Goal: Information Seeking & Learning: Find contact information

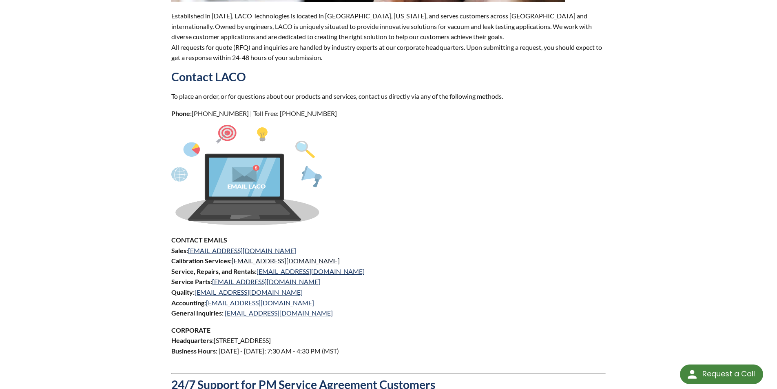
scroll to position [245, 0]
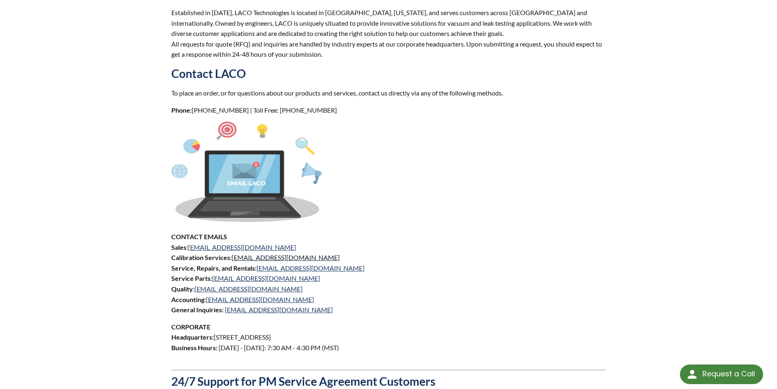
select select "Language Translate Widget"
drag, startPoint x: 254, startPoint y: 250, endPoint x: 238, endPoint y: 248, distance: 15.7
click at [238, 248] on p "CONTACT EMAILS Sales: [EMAIL_ADDRESS][DOMAIN_NAME] Calibration Services: [EMAIL…" at bounding box center [388, 273] width 435 height 84
click at [255, 237] on p "CONTACT EMAILS Sales: [EMAIL_ADDRESS][DOMAIN_NAME] Calibration Services: [EMAIL…" at bounding box center [388, 273] width 435 height 84
drag, startPoint x: 263, startPoint y: 288, endPoint x: 197, endPoint y: 288, distance: 66.1
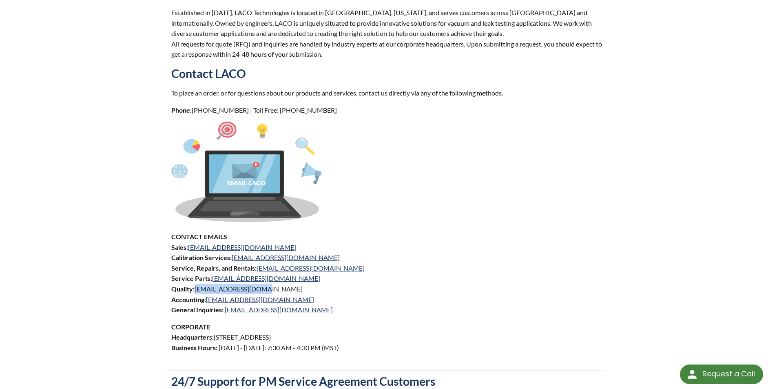
click at [197, 288] on p "CONTACT EMAILS Sales: [EMAIL_ADDRESS][DOMAIN_NAME] Calibration Services: [EMAIL…" at bounding box center [388, 273] width 435 height 84
copy link "[EMAIL_ADDRESS][DOMAIN_NAME]"
click at [282, 291] on p "CONTACT EMAILS Sales: [EMAIL_ADDRESS][DOMAIN_NAME] Calibration Services: [EMAIL…" at bounding box center [388, 273] width 435 height 84
click at [265, 289] on p "CONTACT EMAILS Sales: [EMAIL_ADDRESS][DOMAIN_NAME] Calibration Services: [EMAIL…" at bounding box center [388, 273] width 435 height 84
drag, startPoint x: 266, startPoint y: 291, endPoint x: 197, endPoint y: 290, distance: 69.4
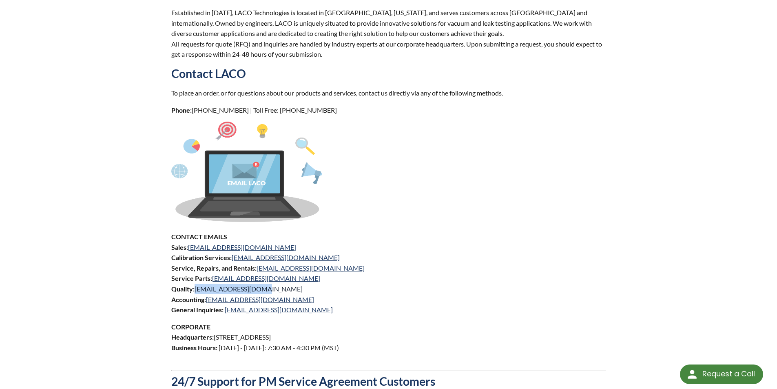
click at [197, 290] on p "CONTACT EMAILS Sales: [EMAIL_ADDRESS][DOMAIN_NAME] Calibration Services: [EMAIL…" at bounding box center [388, 273] width 435 height 84
copy link "[EMAIL_ADDRESS][DOMAIN_NAME]"
